Goal: Information Seeking & Learning: Learn about a topic

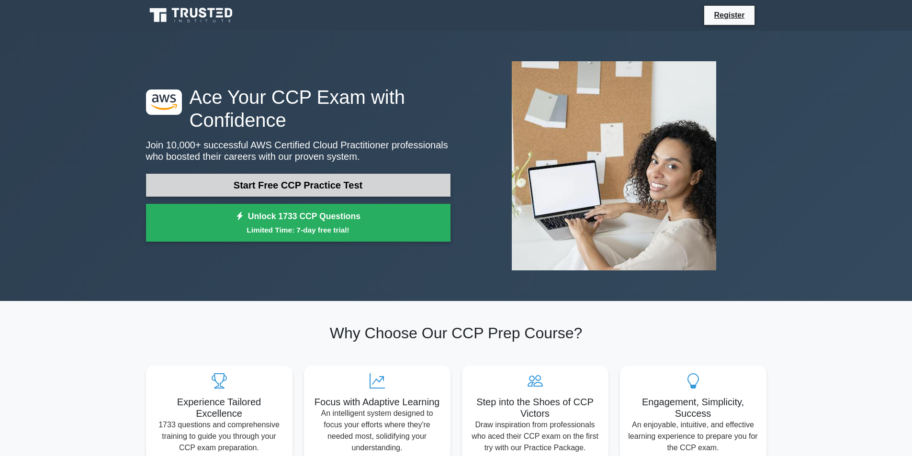
click at [233, 186] on link "Start Free CCP Practice Test" at bounding box center [298, 185] width 304 height 23
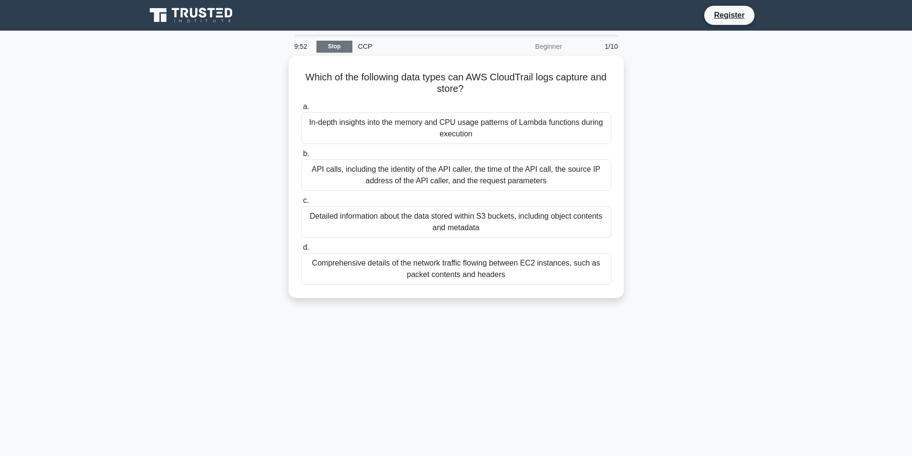
click at [339, 49] on link "Stop" at bounding box center [334, 47] width 36 height 12
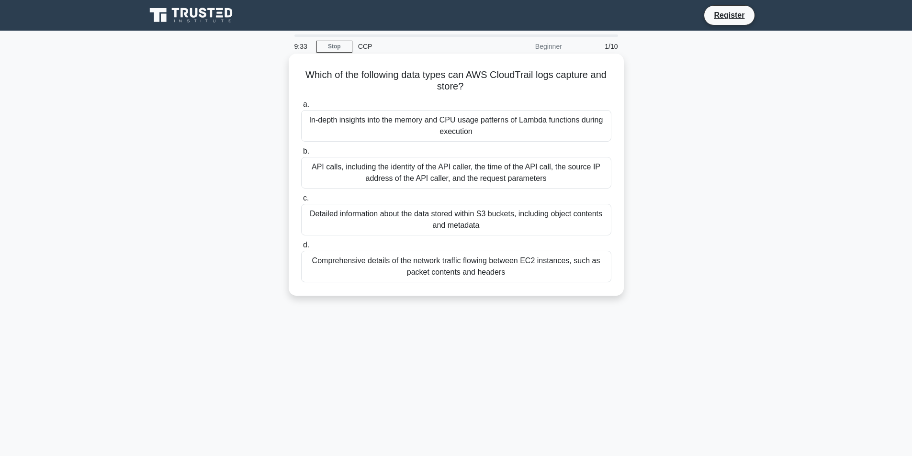
click at [533, 173] on div "API calls, including the identity of the API caller, the time of the API call, …" at bounding box center [456, 173] width 310 height 32
click at [301, 155] on input "b. API calls, including the identity of the API caller, the time of the API cal…" at bounding box center [301, 151] width 0 height 6
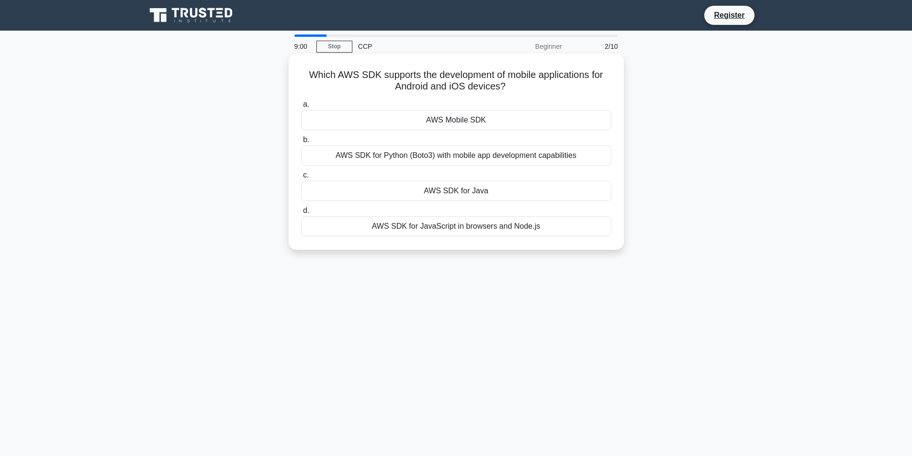
click at [493, 122] on div "AWS Mobile SDK" at bounding box center [456, 120] width 310 height 20
click at [301, 108] on input "a. AWS Mobile SDK" at bounding box center [301, 104] width 0 height 6
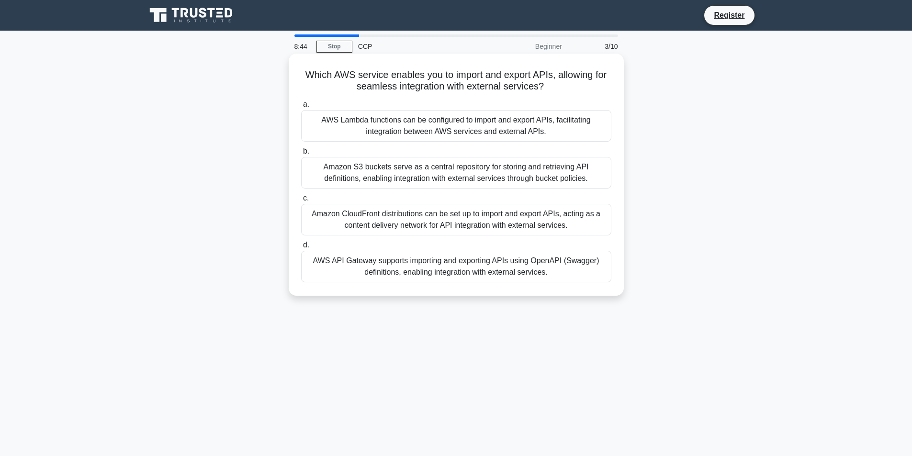
click at [450, 267] on div "AWS API Gateway supports importing and exporting APIs using OpenAPI (Swagger) d…" at bounding box center [456, 267] width 310 height 32
click at [301, 248] on input "d. AWS API Gateway supports importing and exporting APIs using OpenAPI (Swagger…" at bounding box center [301, 245] width 0 height 6
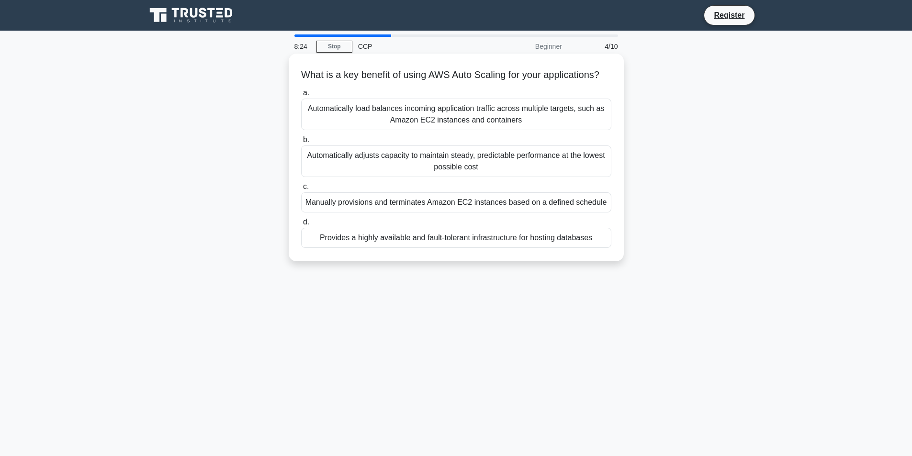
click at [475, 213] on div "Manually provisions and terminates Amazon EC2 instances based on a defined sche…" at bounding box center [456, 202] width 310 height 20
click at [301, 190] on input "c. Manually provisions and terminates Amazon EC2 instances based on a defined s…" at bounding box center [301, 187] width 0 height 6
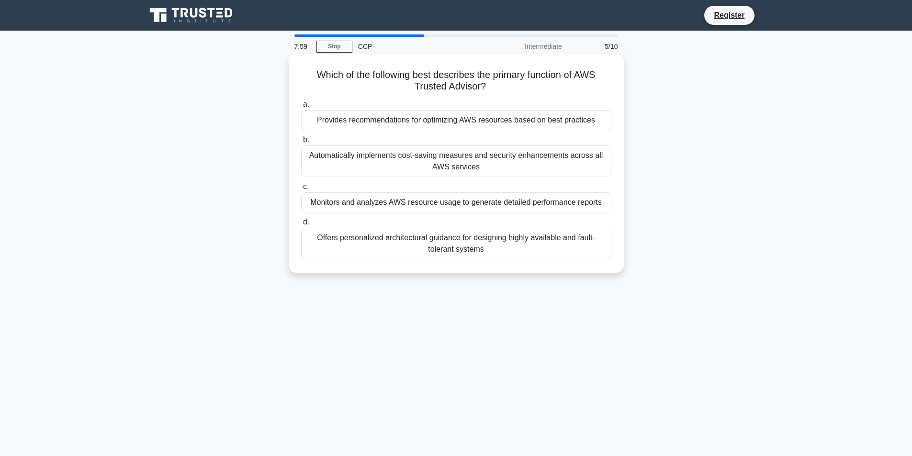
click at [453, 121] on div "Provides recommendations for optimizing AWS resources based on best practices" at bounding box center [456, 120] width 310 height 20
click at [301, 108] on input "a. Provides recommendations for optimizing AWS resources based on best practices" at bounding box center [301, 104] width 0 height 6
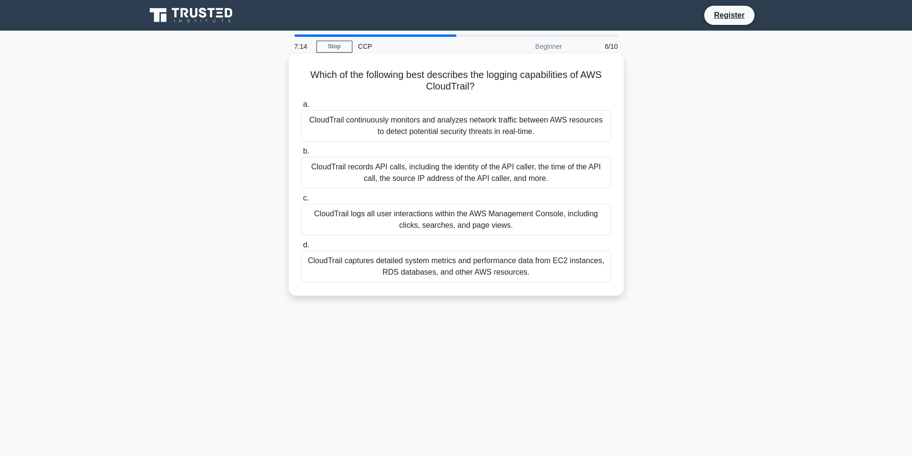
click at [462, 170] on div "CloudTrail records API calls, including the identity of the API caller, the tim…" at bounding box center [456, 173] width 310 height 32
click at [301, 155] on input "b. CloudTrail records API calls, including the identity of the API caller, the …" at bounding box center [301, 151] width 0 height 6
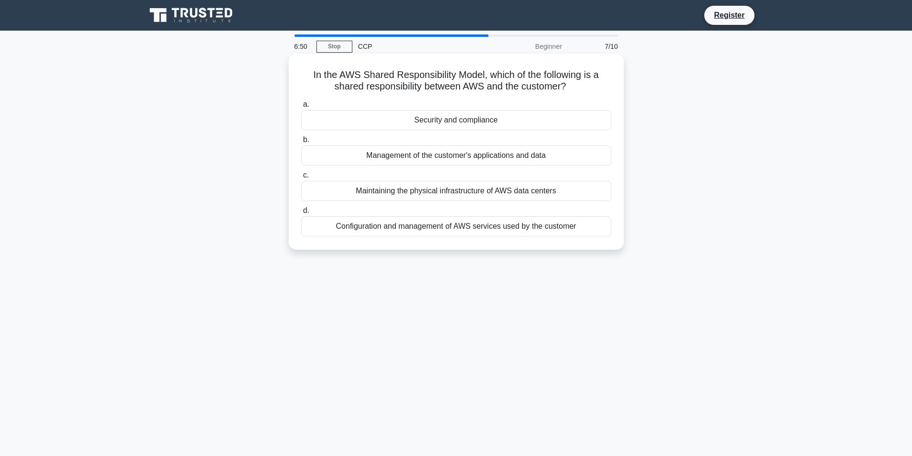
click at [482, 120] on div "Security and compliance" at bounding box center [456, 120] width 310 height 20
click at [301, 108] on input "a. Security and compliance" at bounding box center [301, 104] width 0 height 6
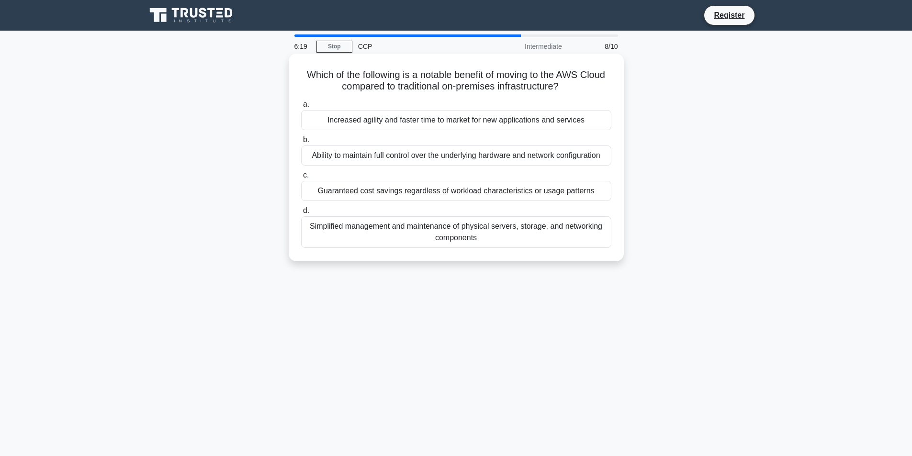
click at [395, 124] on div "Increased agility and faster time to market for new applications and services" at bounding box center [456, 120] width 310 height 20
click at [301, 108] on input "a. Increased agility and faster time to market for new applications and services" at bounding box center [301, 104] width 0 height 6
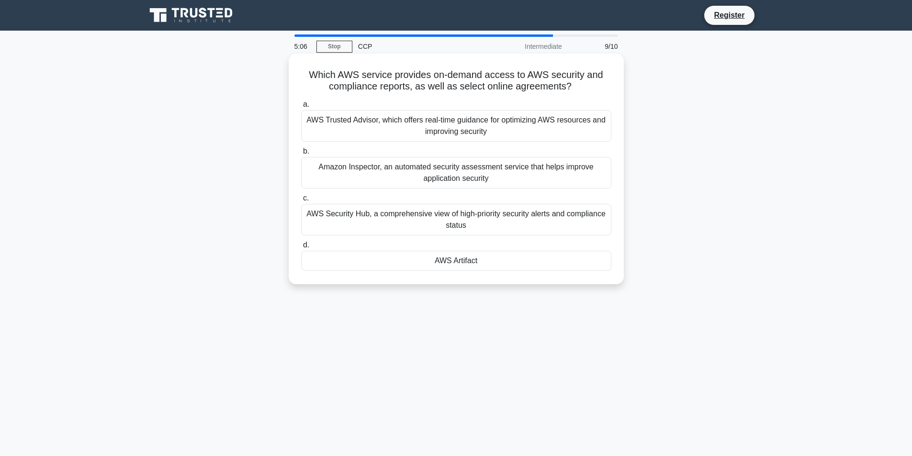
click at [459, 261] on div "AWS Artifact" at bounding box center [456, 261] width 310 height 20
click at [301, 248] on input "d. AWS Artifact" at bounding box center [301, 245] width 0 height 6
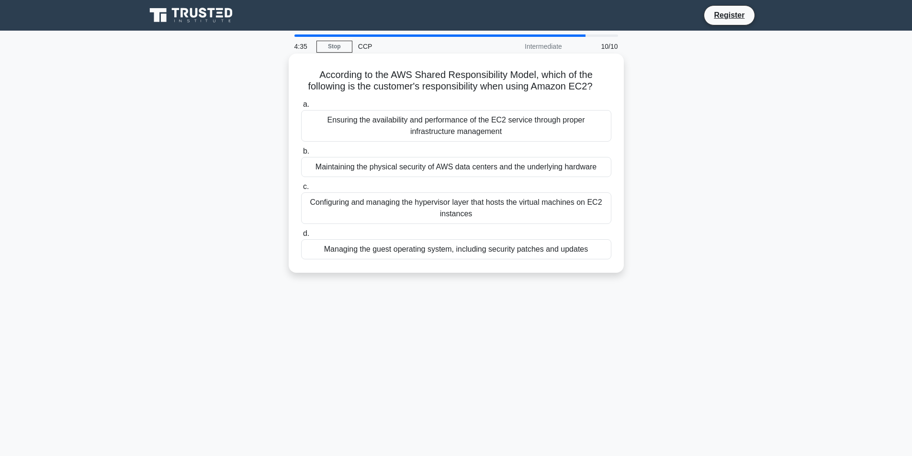
click at [496, 255] on div "Managing the guest operating system, including security patches and updates" at bounding box center [456, 249] width 310 height 20
click at [301, 237] on input "d. Managing the guest operating system, including security patches and updates" at bounding box center [301, 234] width 0 height 6
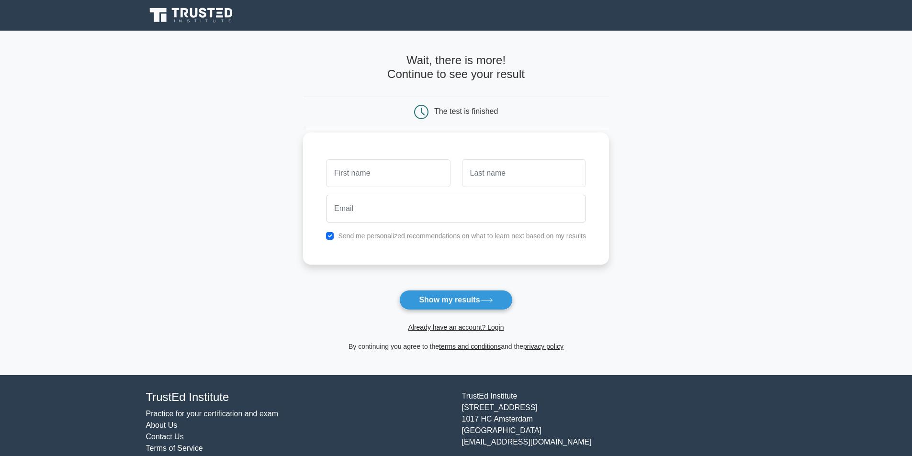
click at [385, 177] on input "text" at bounding box center [388, 173] width 124 height 28
type input "[PERSON_NAME]"
click at [501, 185] on input "text" at bounding box center [524, 173] width 124 height 28
type input "Dewidar"
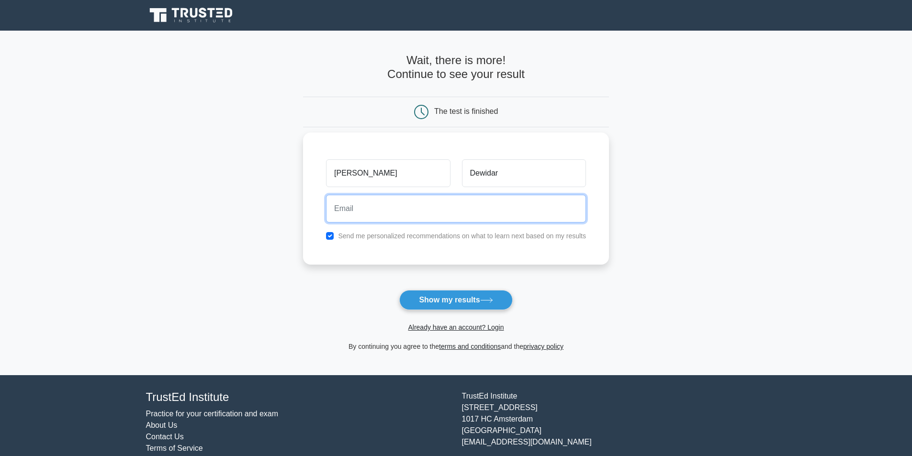
click at [425, 216] on input "email" at bounding box center [456, 209] width 260 height 28
click at [687, 181] on main "Wait, there is more! Continue to see your result The test is finished Mohamed" at bounding box center [456, 203] width 912 height 345
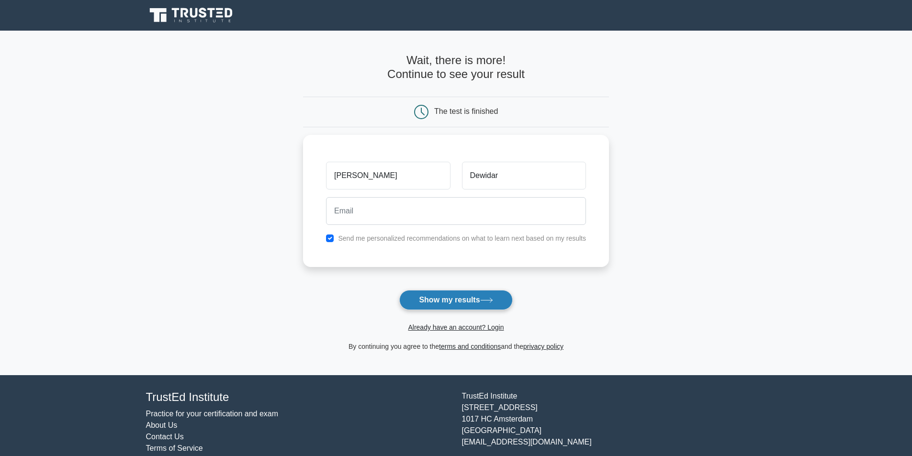
click at [443, 299] on button "Show my results" at bounding box center [455, 300] width 113 height 20
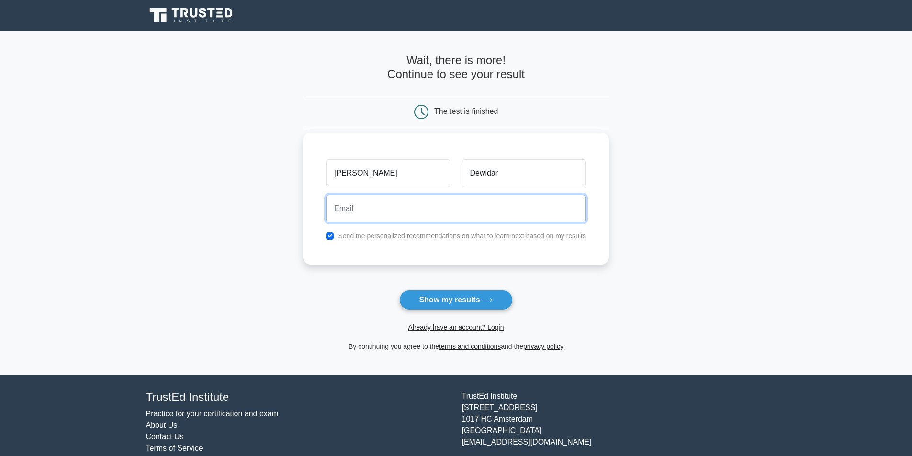
click at [388, 213] on input "email" at bounding box center [456, 209] width 260 height 28
type input "test@gmail.com"
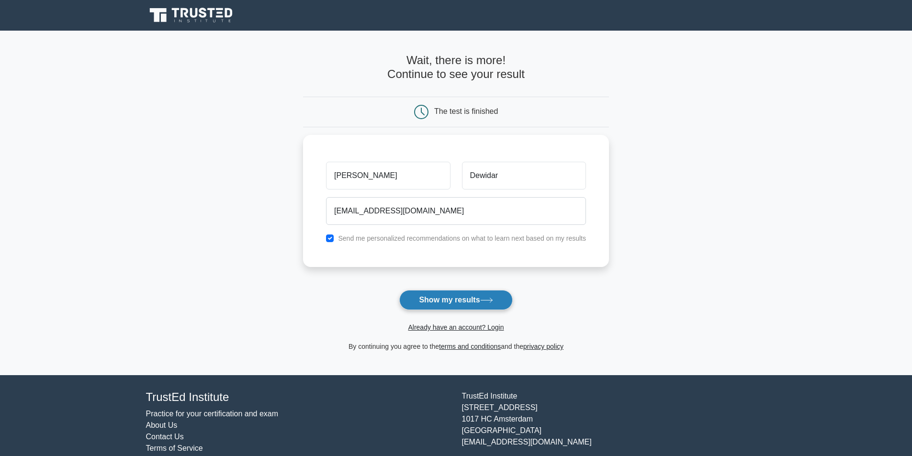
click at [451, 304] on button "Show my results" at bounding box center [455, 300] width 113 height 20
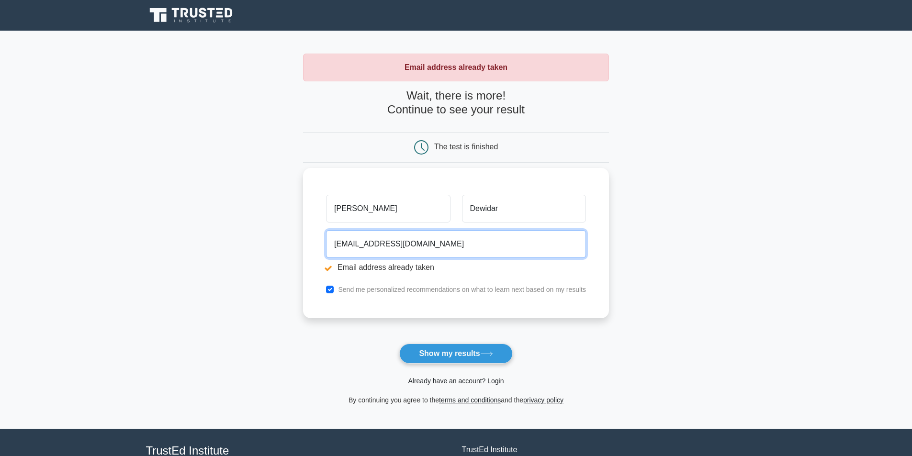
click at [348, 249] on input "[EMAIL_ADDRESS][DOMAIN_NAME]" at bounding box center [456, 244] width 260 height 28
type input "testxyaseasr@gmail.com"
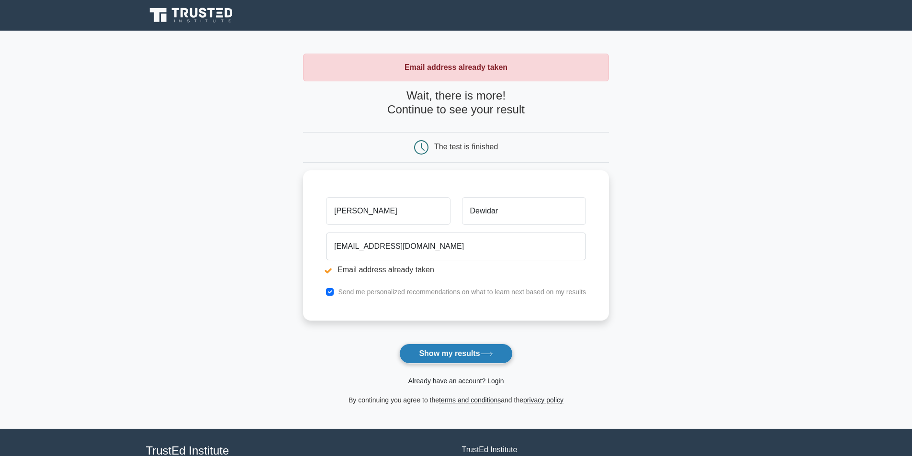
click at [439, 353] on button "Show my results" at bounding box center [455, 354] width 113 height 20
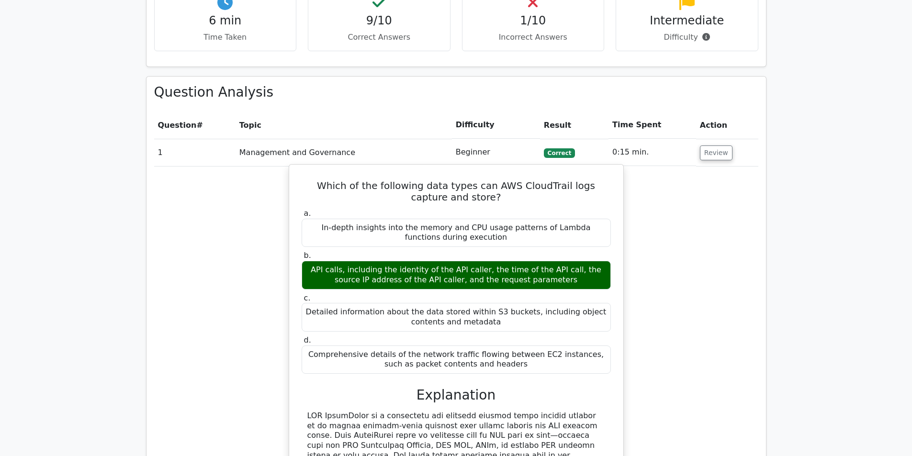
scroll to position [574, 0]
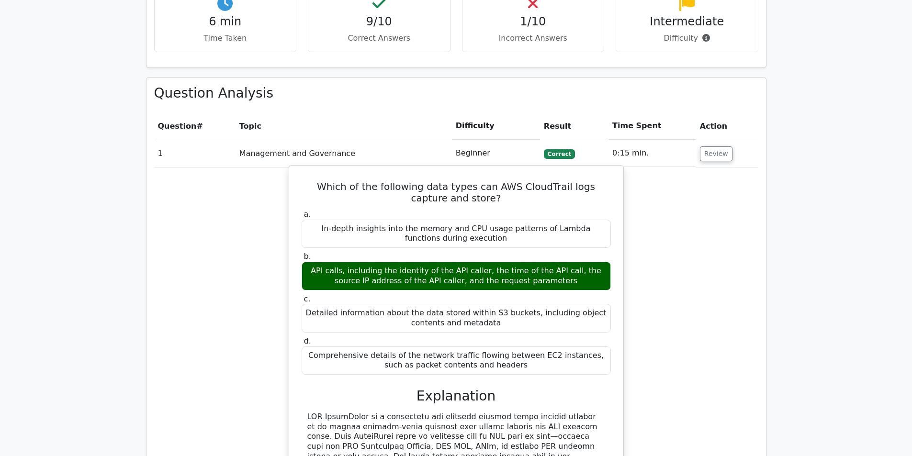
click at [384, 262] on div "API calls, including the identity of the API caller, the time of the API call, …" at bounding box center [456, 276] width 309 height 29
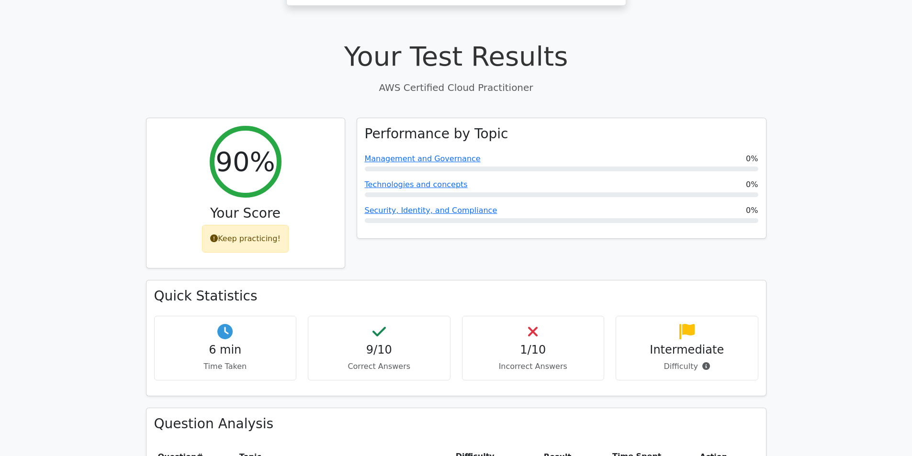
scroll to position [239, 0]
